Goal: Entertainment & Leisure: Browse casually

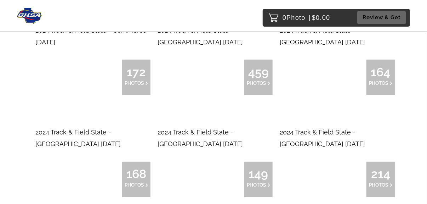
scroll to position [3187, 0]
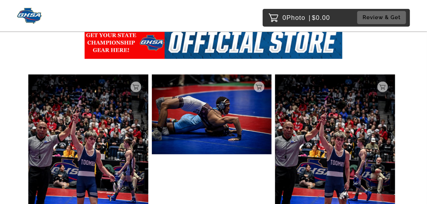
scroll to position [142, 0]
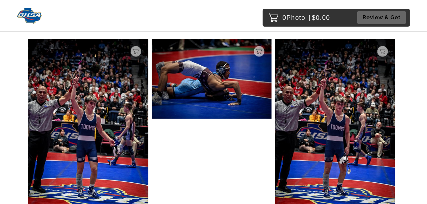
click at [91, 100] on img at bounding box center [88, 129] width 120 height 180
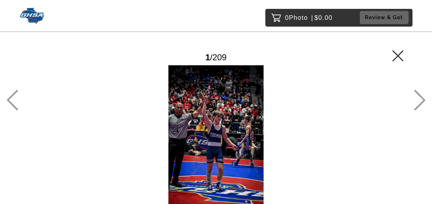
click at [421, 100] on icon at bounding box center [420, 100] width 12 height 21
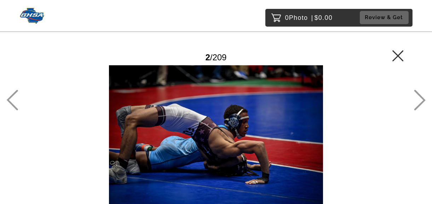
click at [422, 98] on icon at bounding box center [420, 100] width 12 height 21
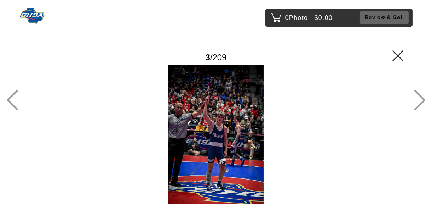
click at [422, 98] on icon at bounding box center [420, 100] width 11 height 21
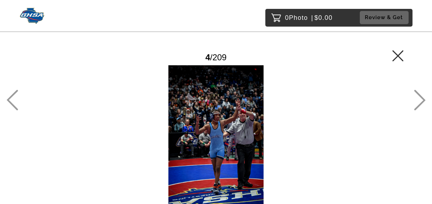
click at [422, 98] on icon at bounding box center [420, 100] width 11 height 21
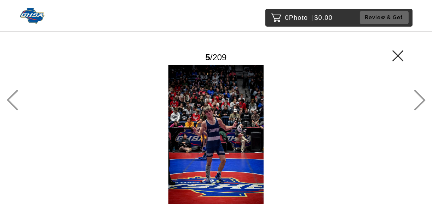
click at [423, 98] on icon at bounding box center [420, 100] width 11 height 21
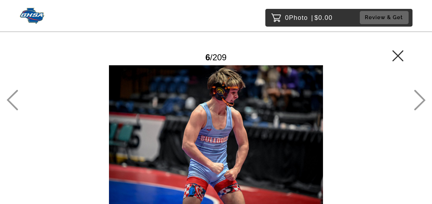
click at [422, 97] on icon at bounding box center [420, 100] width 11 height 21
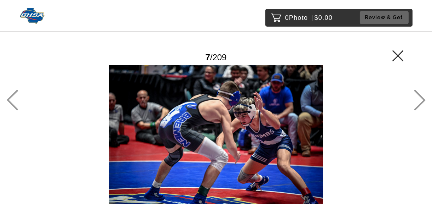
click at [399, 56] on icon at bounding box center [398, 55] width 11 height 11
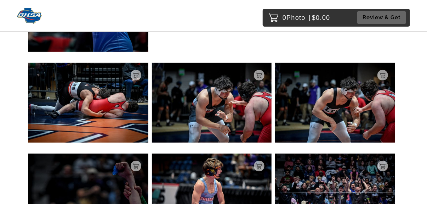
scroll to position [4446, 0]
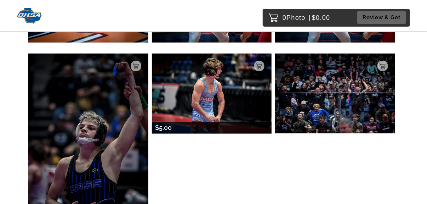
click at [230, 97] on img at bounding box center [212, 93] width 120 height 80
